Goal: Answer question/provide support: Answer question/provide support

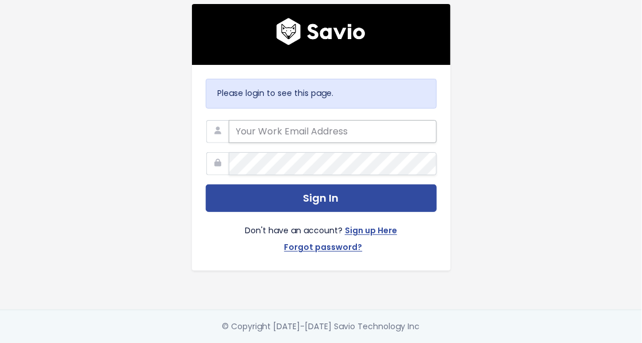
click at [350, 131] on input "email" at bounding box center [333, 131] width 208 height 23
type input "nada.zeouak@discuss.io"
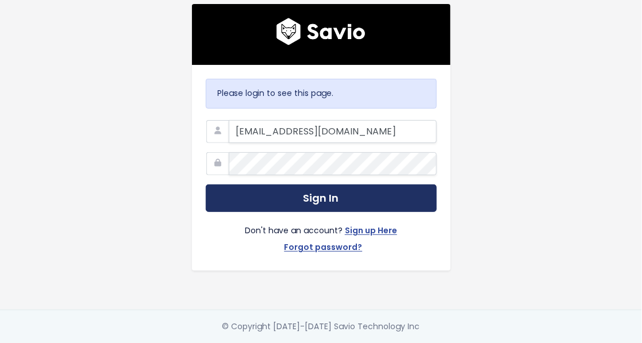
click at [375, 199] on button "Sign In" at bounding box center [321, 198] width 231 height 28
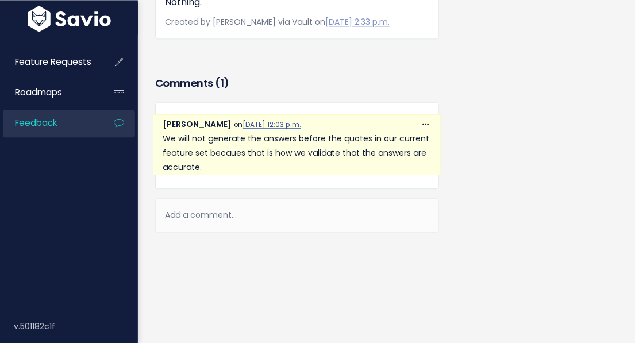
scroll to position [635, 0]
click at [288, 210] on div "Add a comment..." at bounding box center [297, 215] width 284 height 34
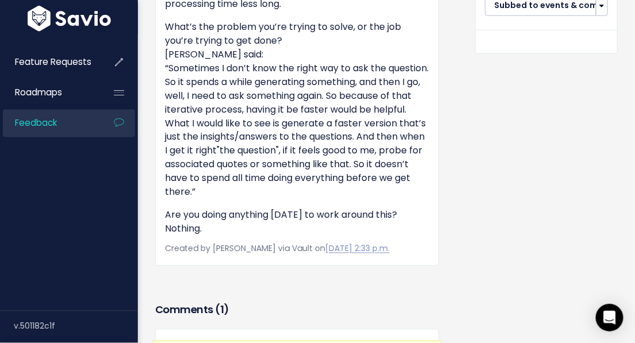
scroll to position [645, 0]
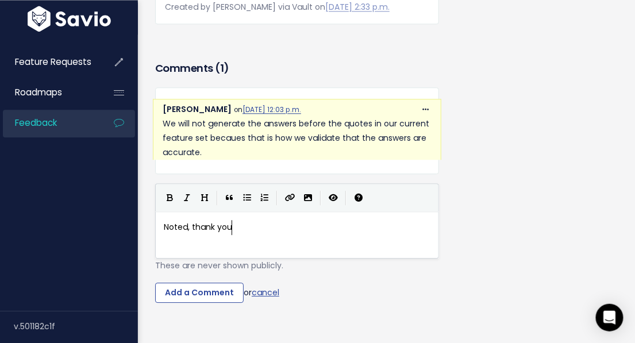
type textarea "Noted, thank you!"
type textarea "."
click at [213, 298] on input "Add a Comment" at bounding box center [199, 293] width 88 height 21
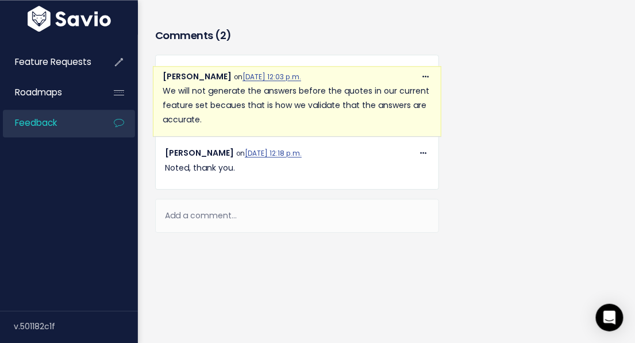
scroll to position [682, 0]
